Goal: Information Seeking & Learning: Learn about a topic

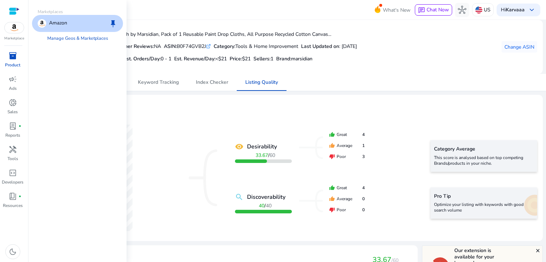
scroll to position [593, 0]
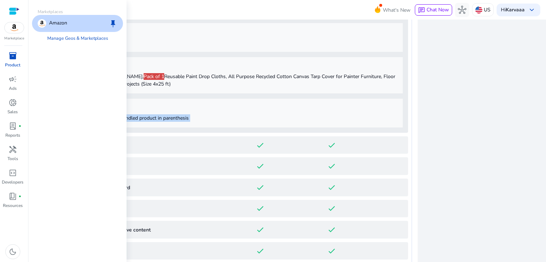
click at [13, 59] on span "inventory_2" at bounding box center [13, 56] width 9 height 9
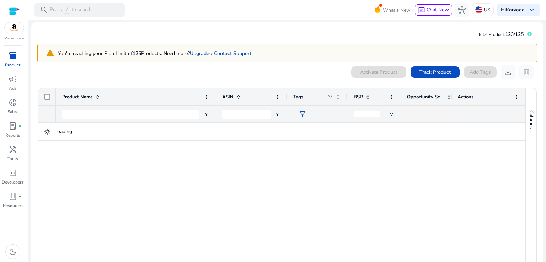
click at [13, 8] on div at bounding box center [14, 11] width 11 height 8
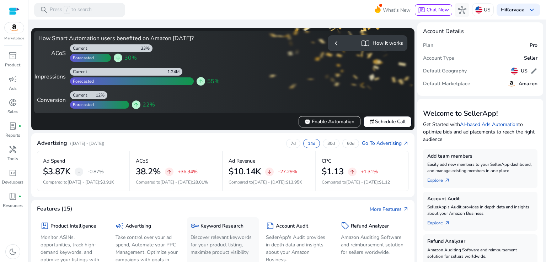
click at [245, 232] on div "key Keyword Research Discover relevant keywords for your product listing, maxim…" at bounding box center [222, 239] width 64 height 37
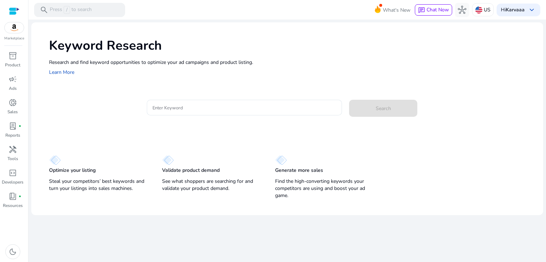
click at [218, 99] on mat-card "Enter Keyword Search" at bounding box center [296, 111] width 494 height 34
click at [199, 108] on input "Enter Keyword" at bounding box center [244, 108] width 184 height 8
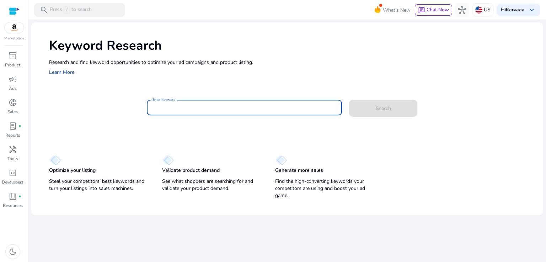
paste input "**********"
type input "**********"
click at [349, 100] on button "Search" at bounding box center [383, 108] width 68 height 17
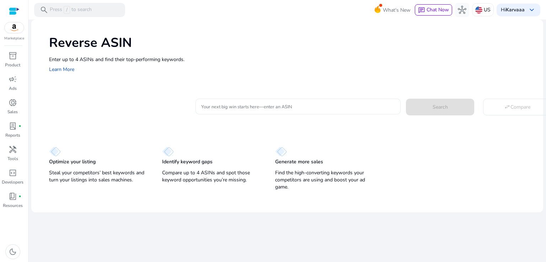
click at [271, 110] on input "Your next big win starts here—enter an ASIN" at bounding box center [298, 107] width 194 height 8
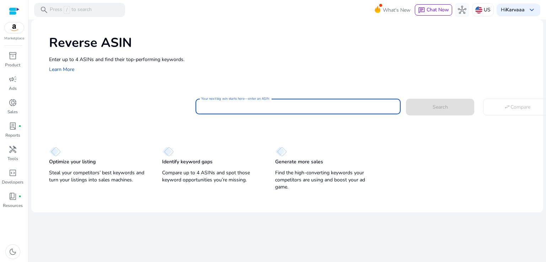
paste input "**********"
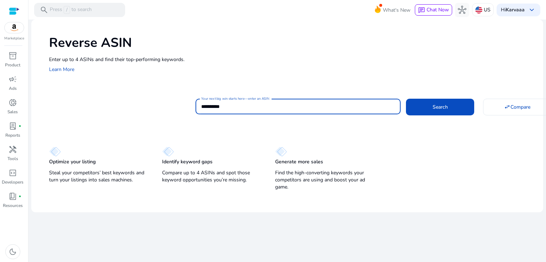
type input "**********"
click at [406, 99] on button "Search" at bounding box center [440, 107] width 68 height 16
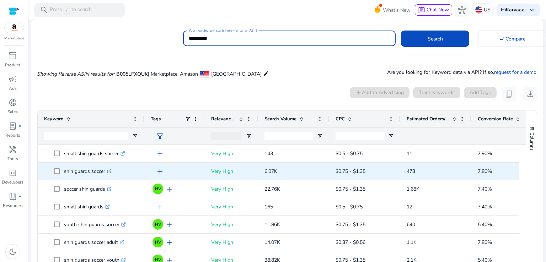
scroll to position [52, 0]
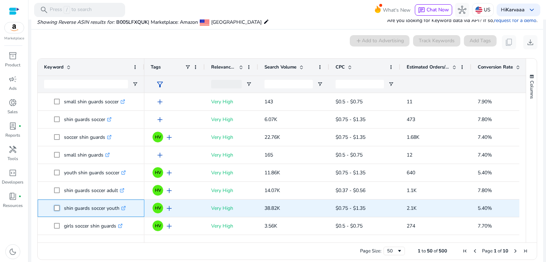
click at [90, 214] on span "shin guards soccer youth .st0{fill:#2c8af8}" at bounding box center [96, 208] width 84 height 15
drag, startPoint x: 61, startPoint y: 208, endPoint x: 118, endPoint y: 207, distance: 57.2
click at [118, 207] on span "shin guards soccer youth .st0{fill:#2c8af8}" at bounding box center [96, 208] width 84 height 15
copy span "shin guards soccer youth"
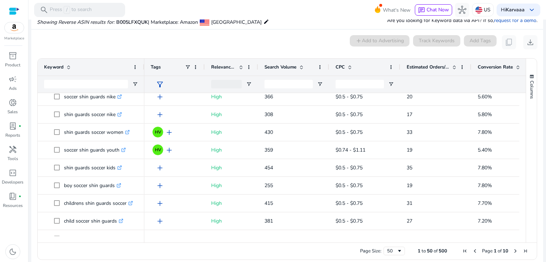
scroll to position [745, 0]
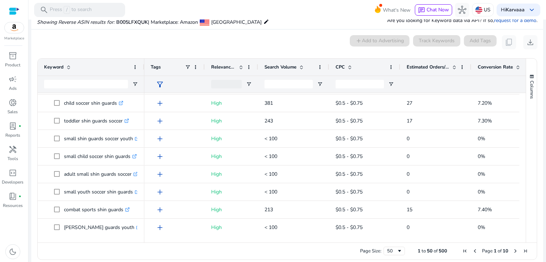
click at [513, 252] on span "Next Page" at bounding box center [515, 251] width 6 height 6
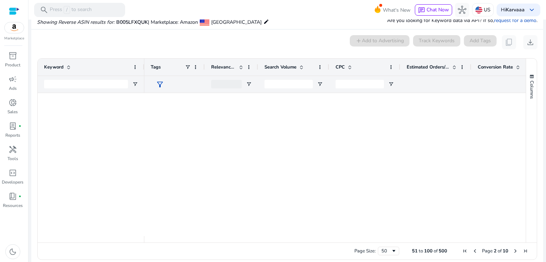
scroll to position [0, 0]
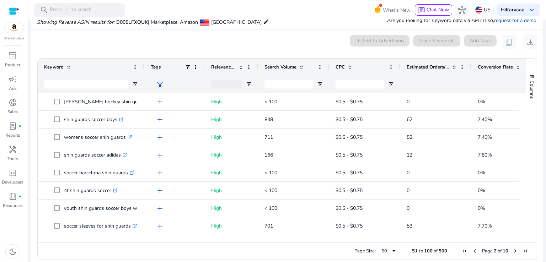
click at [513, 252] on span "Next Page" at bounding box center [515, 251] width 6 height 6
click at [514, 250] on span "Next Page" at bounding box center [515, 251] width 6 height 6
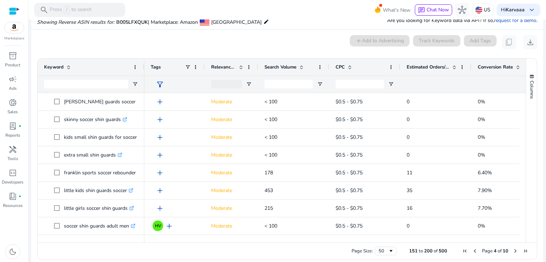
click at [514, 250] on span "Next Page" at bounding box center [515, 251] width 6 height 6
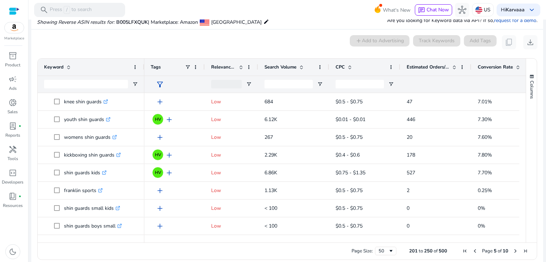
click at [522, 237] on div at bounding box center [522, 239] width 6 height 6
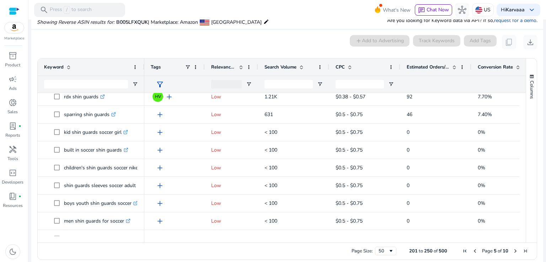
scroll to position [745, 0]
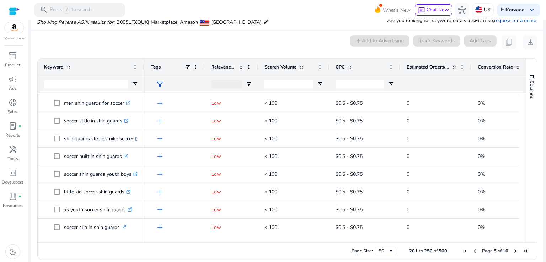
click at [512, 250] on span "Next Page" at bounding box center [515, 251] width 6 height 6
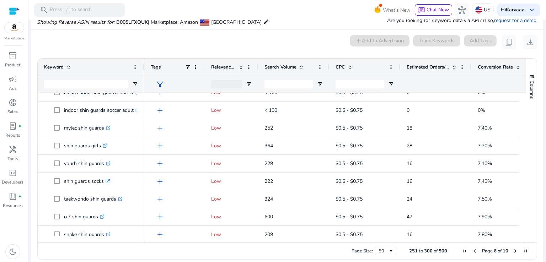
scroll to position [0, 0]
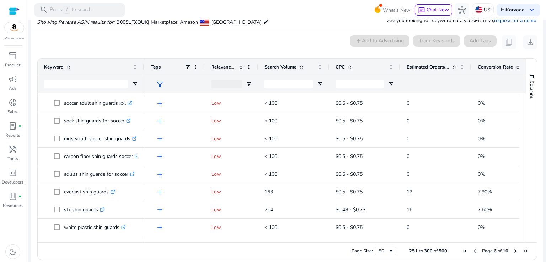
click at [512, 251] on span "Next Page" at bounding box center [515, 251] width 6 height 6
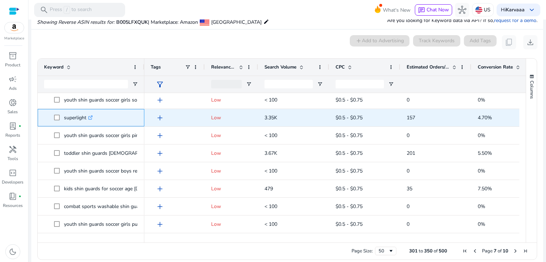
drag, startPoint x: 63, startPoint y: 117, endPoint x: 88, endPoint y: 117, distance: 24.5
click at [88, 117] on span "superlight .st0{fill:#2c8af8}" at bounding box center [96, 117] width 84 height 15
copy span "superlight"
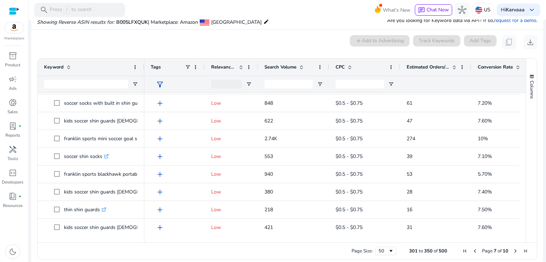
scroll to position [584, 0]
